Goal: Find specific page/section: Find specific page/section

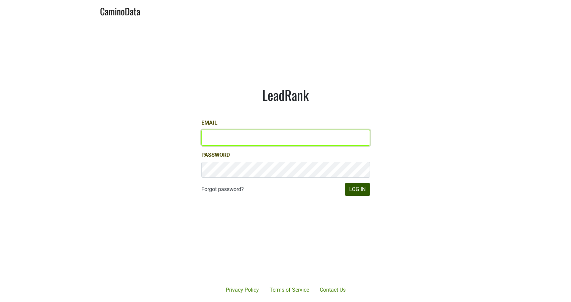
type input "michele@dumol.com"
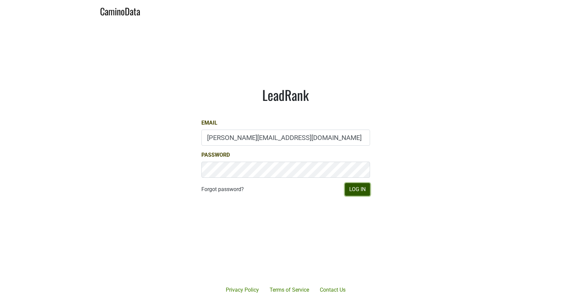
click at [351, 192] on button "Log In" at bounding box center [357, 189] width 25 height 13
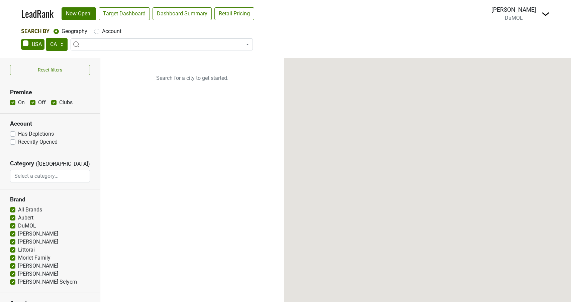
select select "CA"
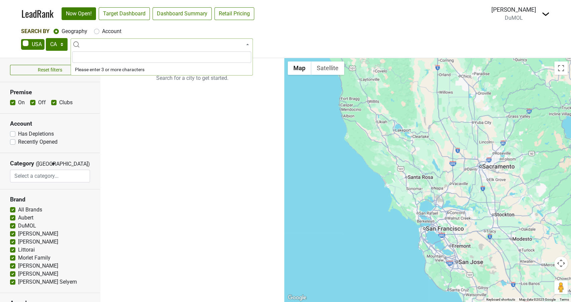
click at [104, 45] on span at bounding box center [162, 44] width 182 height 12
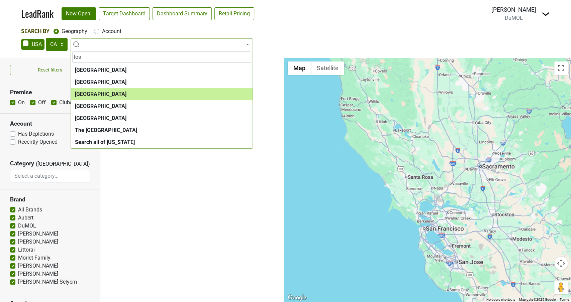
type input "los"
select select "1132"
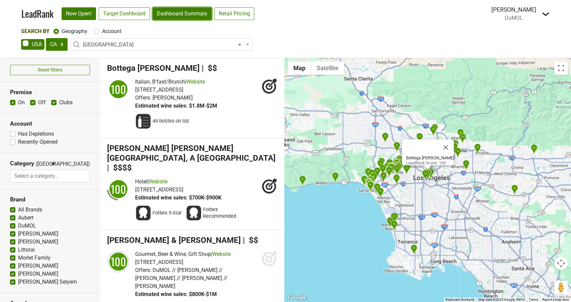
click at [176, 14] on link "Dashboard Summary" at bounding box center [181, 13] width 59 height 13
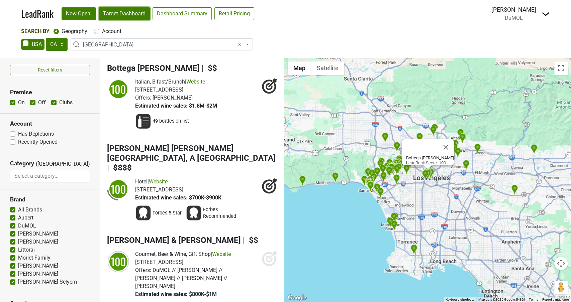
click at [134, 16] on link "Target Dashboard" at bounding box center [124, 13] width 51 height 13
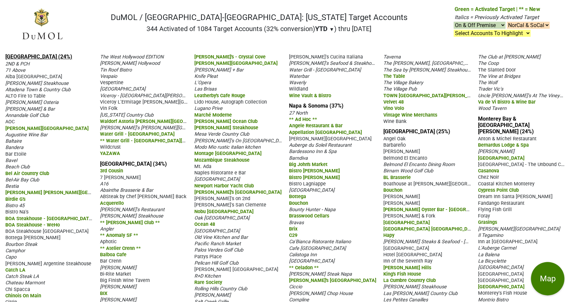
click at [30, 54] on link "Los Angeles (24%)" at bounding box center [38, 56] width 67 height 6
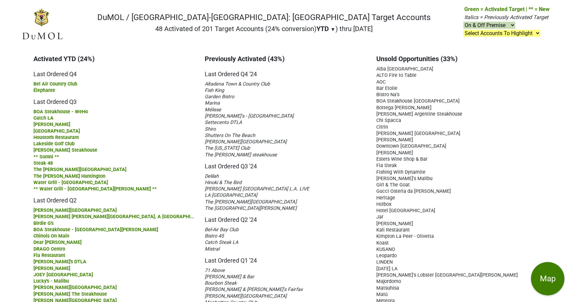
click at [292, 99] on div "Garden Bistro" at bounding box center [285, 96] width 161 height 6
